Goal: Information Seeking & Learning: Learn about a topic

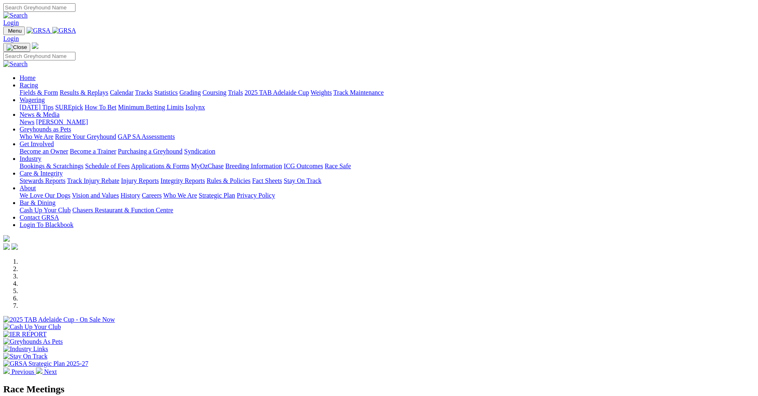
click at [108, 89] on link "Results & Replays" at bounding box center [84, 92] width 49 height 7
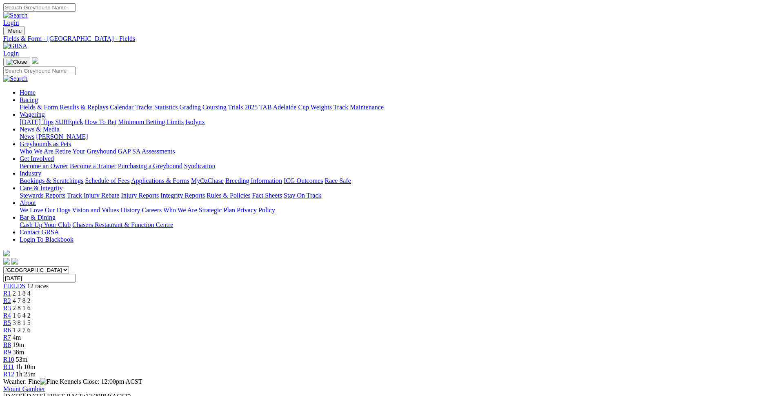
click at [189, 290] on div "R1 2 1 8 4" at bounding box center [379, 293] width 752 height 7
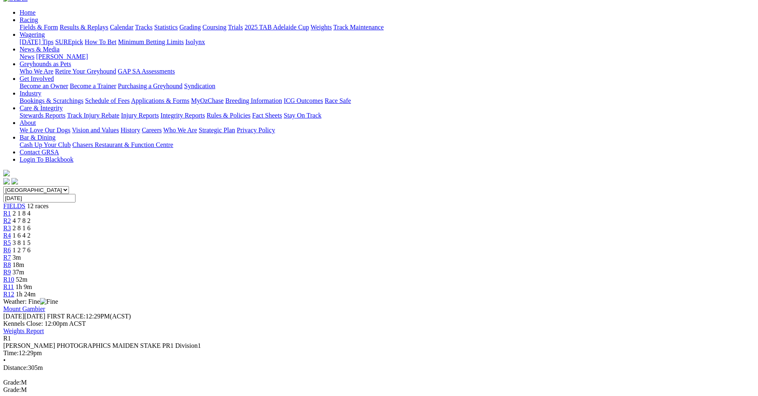
scroll to position [82, 0]
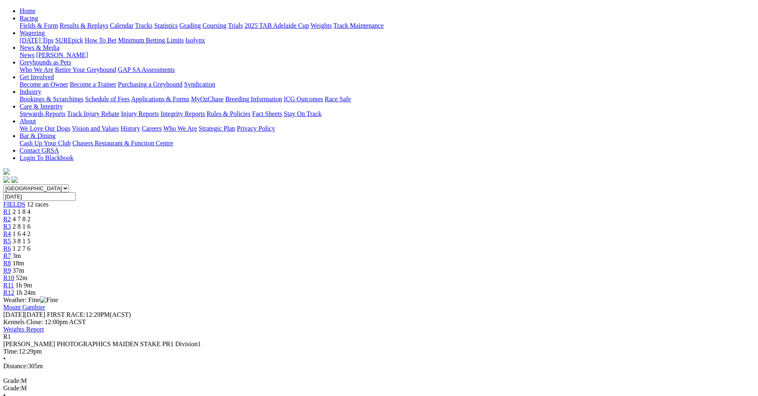
click at [31, 216] on span "4 7 8 2" at bounding box center [22, 219] width 18 height 7
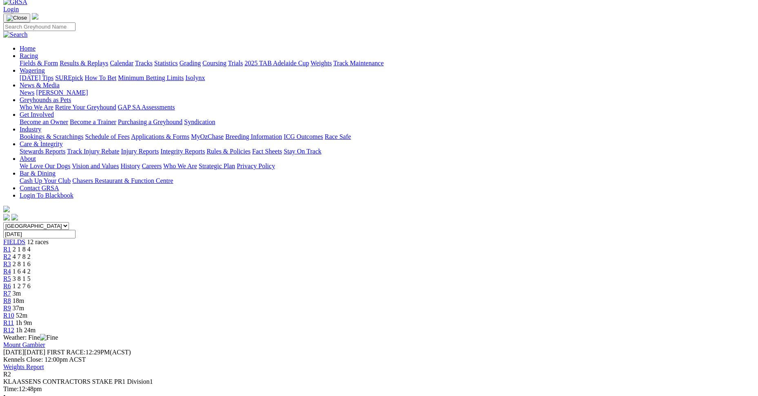
scroll to position [41, 0]
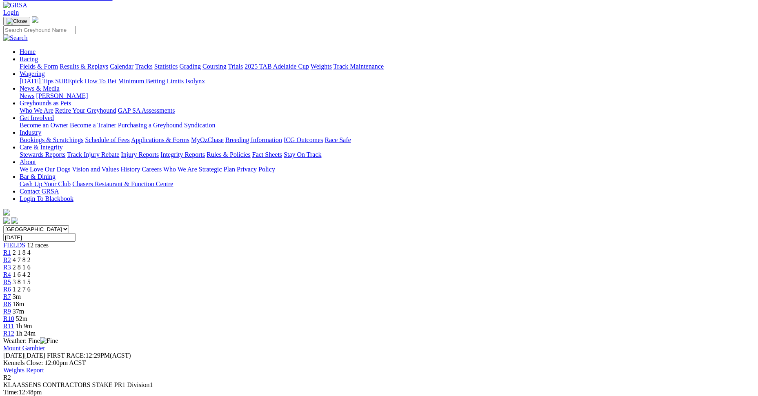
click at [11, 264] on span "R3" at bounding box center [7, 267] width 8 height 7
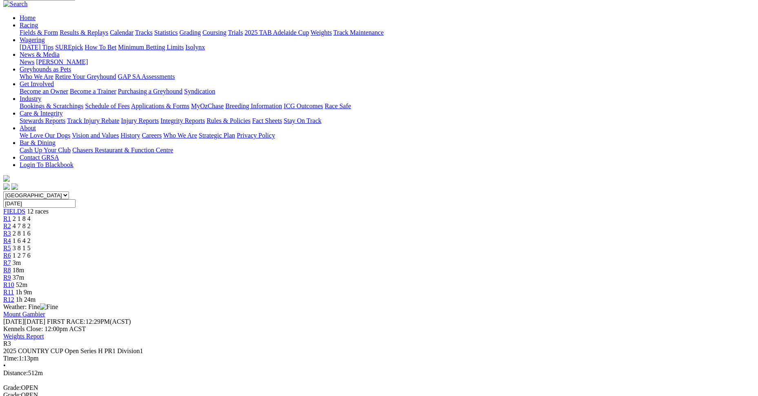
scroll to position [82, 0]
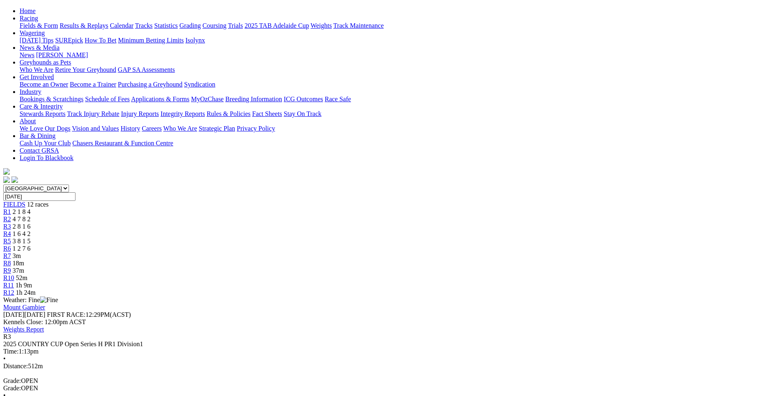
click at [11, 230] on link "R4" at bounding box center [7, 233] width 8 height 7
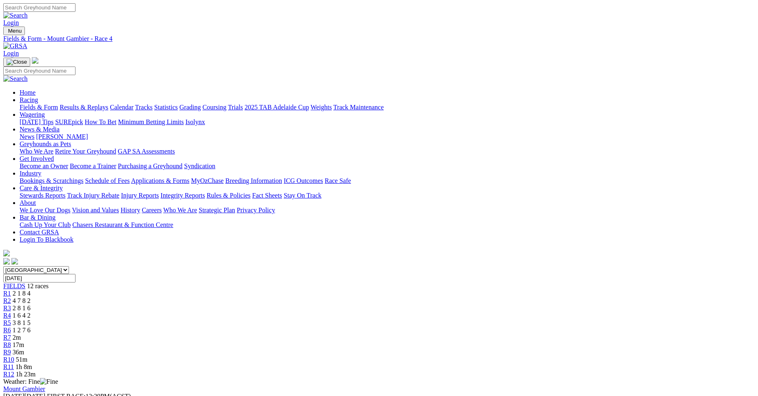
scroll to position [41, 0]
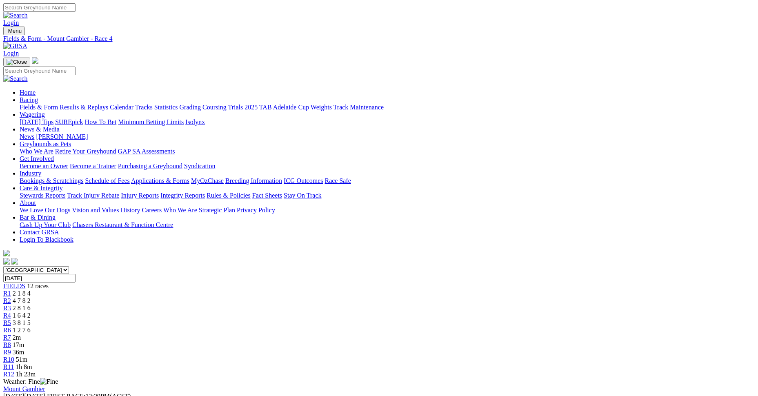
scroll to position [20, 0]
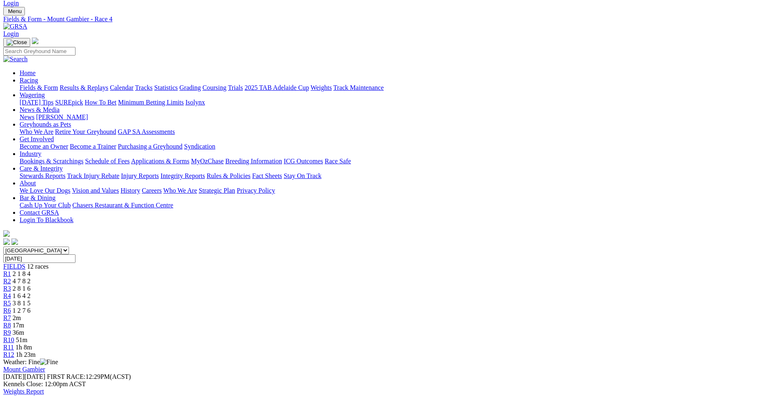
click at [364, 300] on div "R5 3 8 1 5" at bounding box center [379, 303] width 752 height 7
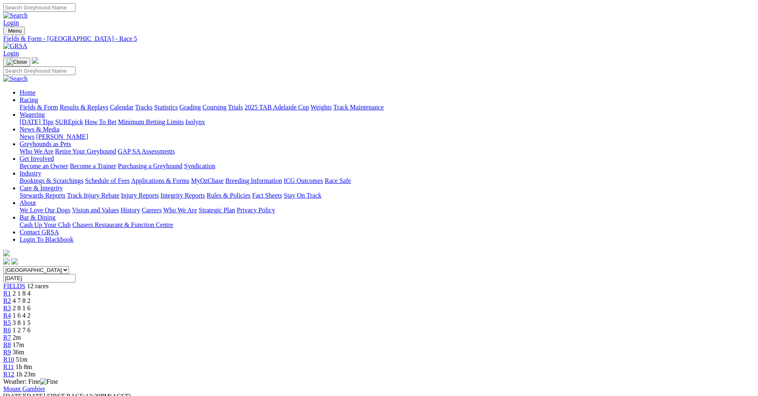
click at [11, 327] on span "R6" at bounding box center [7, 330] width 8 height 7
click at [21, 334] on span "2m" at bounding box center [17, 337] width 8 height 7
